Goal: Task Accomplishment & Management: Manage account settings

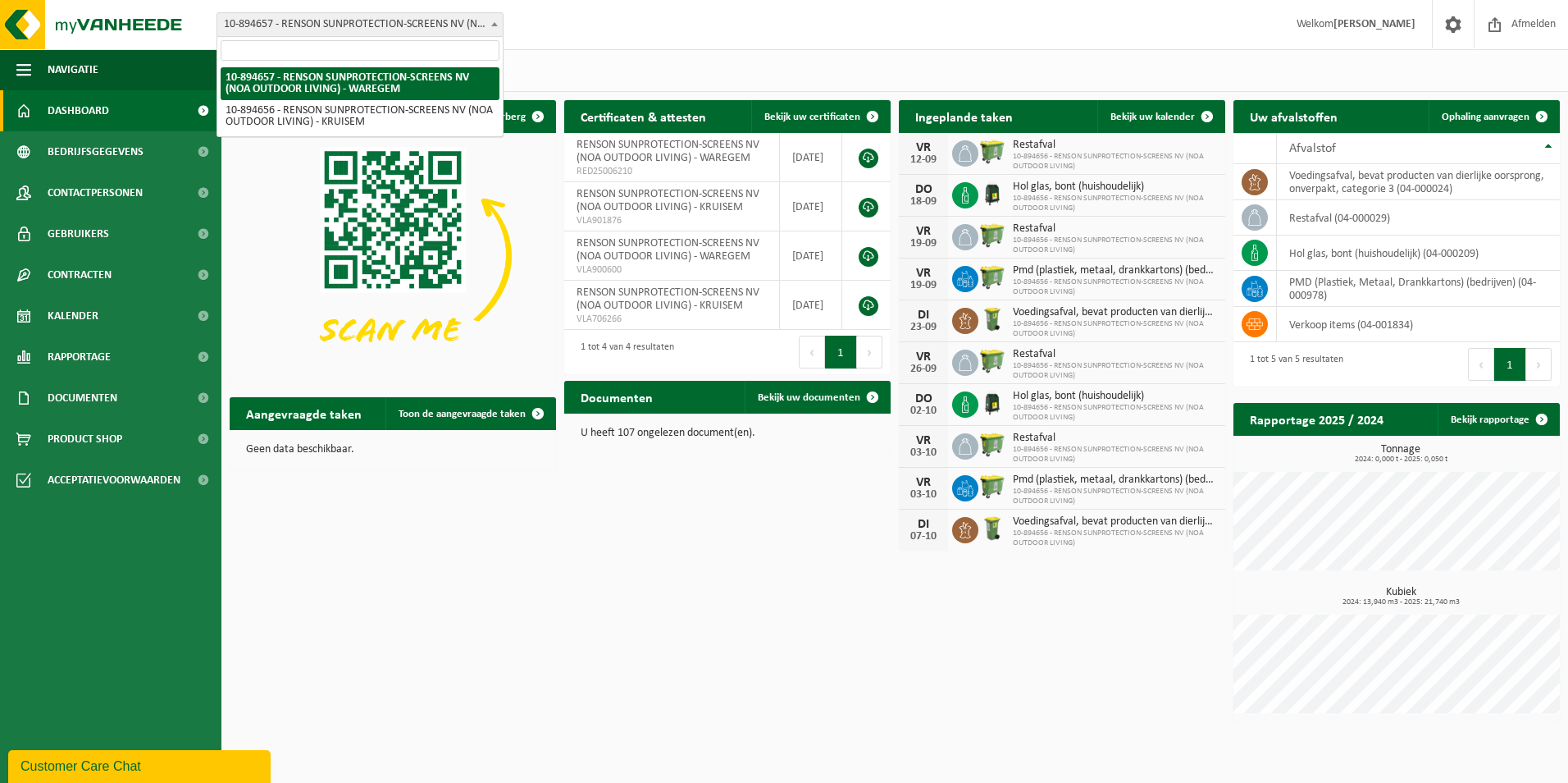
click at [493, 30] on span at bounding box center [494, 24] width 16 height 21
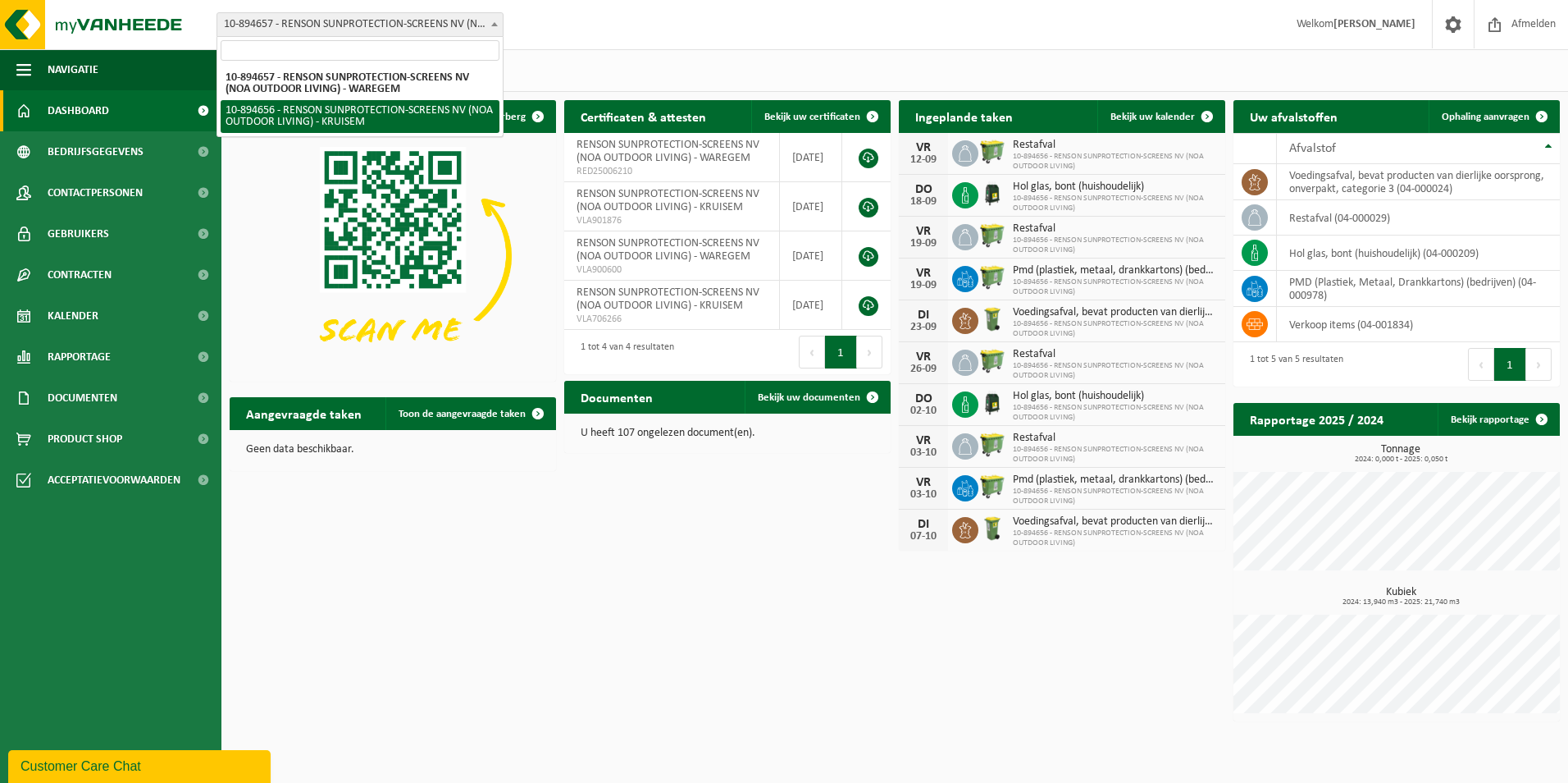
select select "117274"
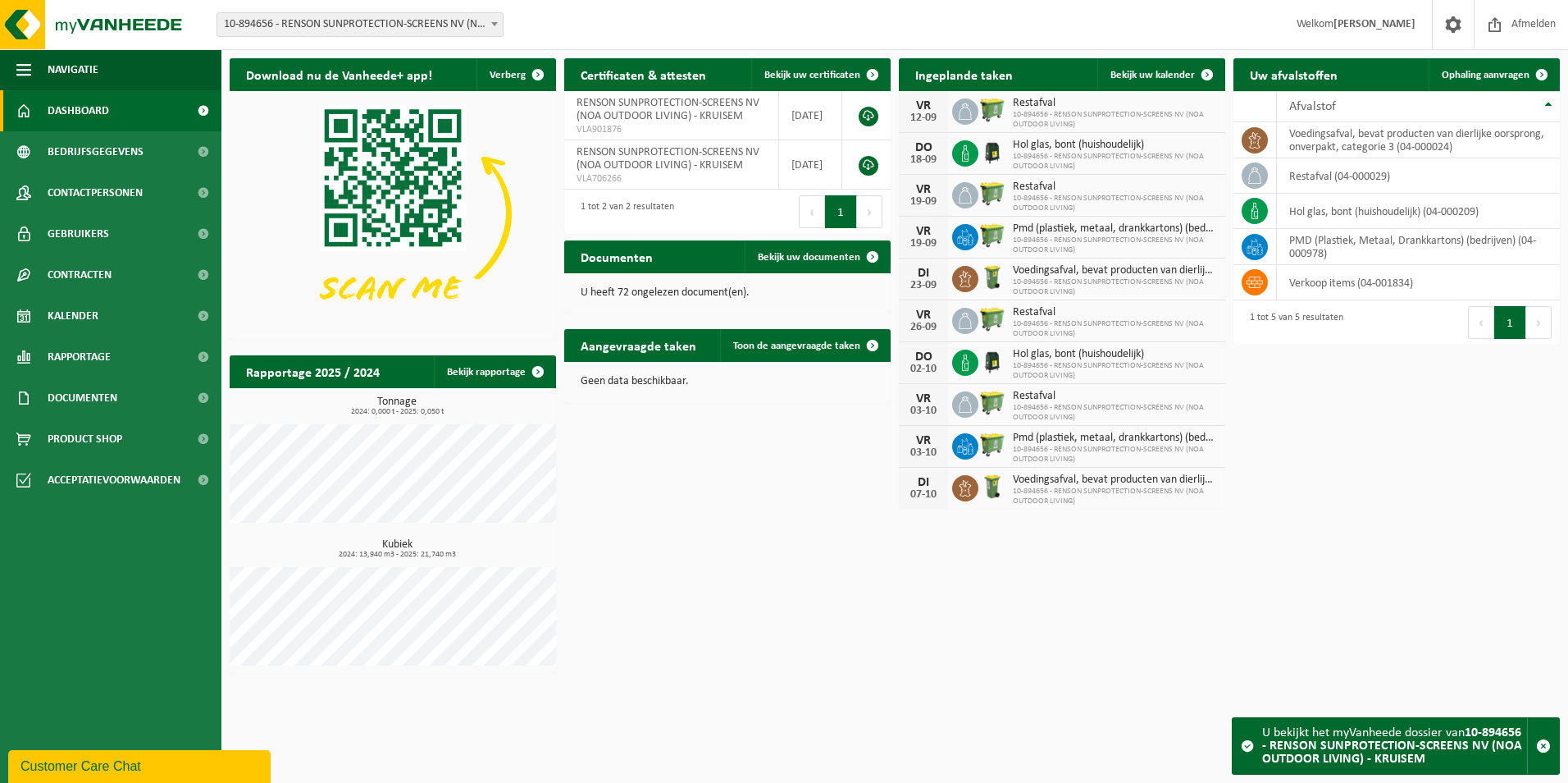
click at [497, 22] on b at bounding box center [494, 24] width 7 height 4
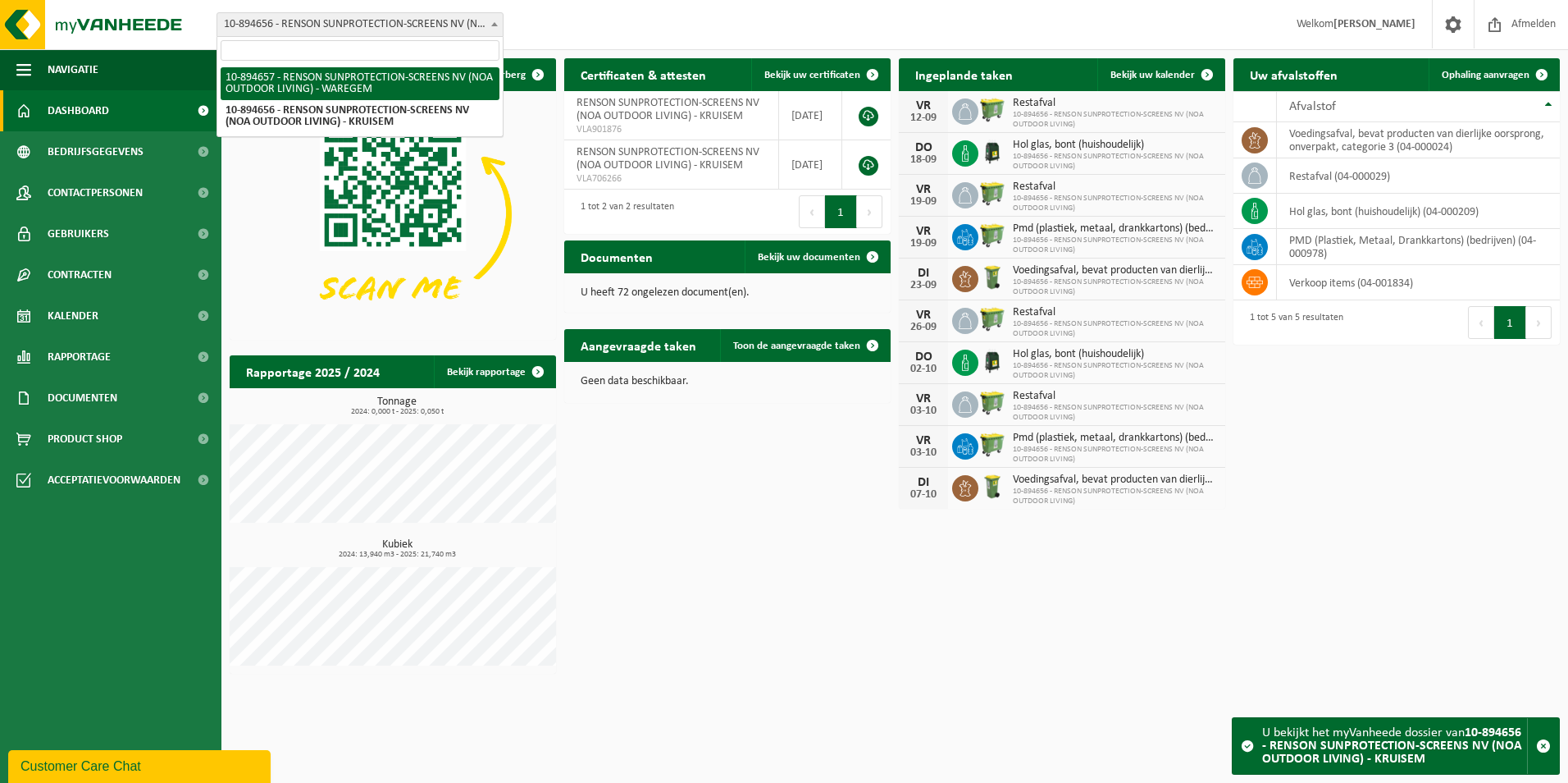
select select "117275"
